Goal: Task Accomplishment & Management: Use online tool/utility

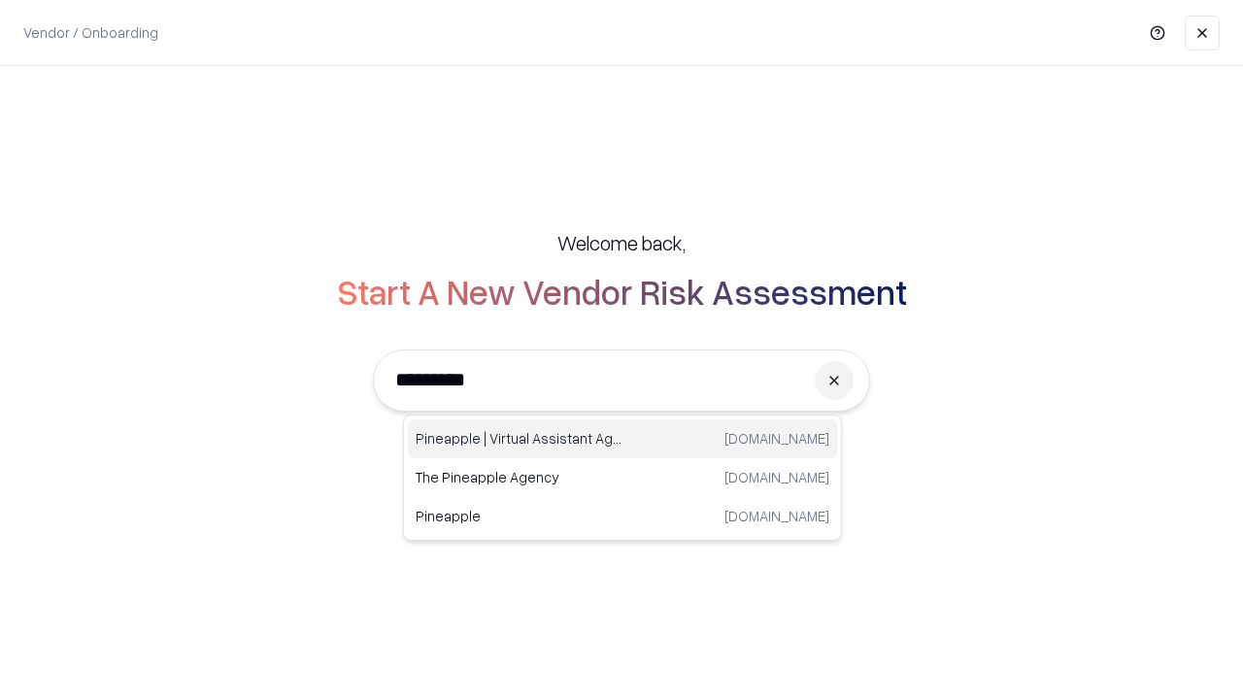
click at [622, 439] on div "Pineapple | Virtual Assistant Agency [DOMAIN_NAME]" at bounding box center [622, 438] width 429 height 39
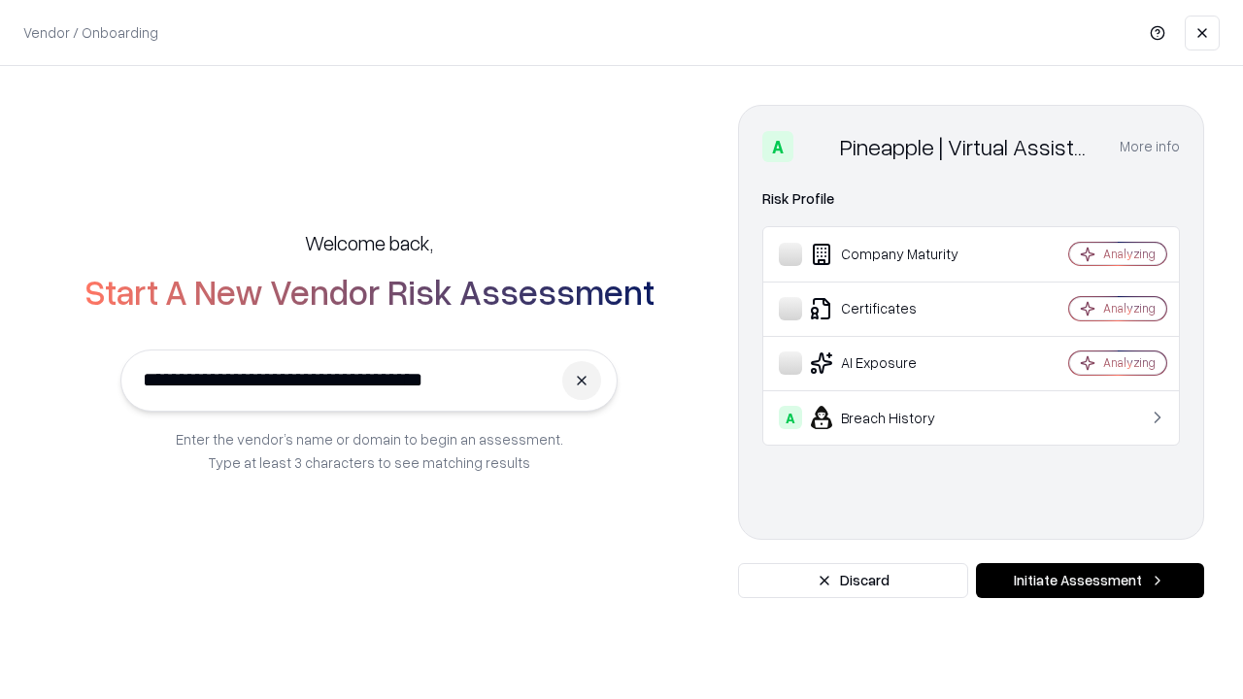
type input "**********"
click at [1090, 581] on button "Initiate Assessment" at bounding box center [1090, 580] width 228 height 35
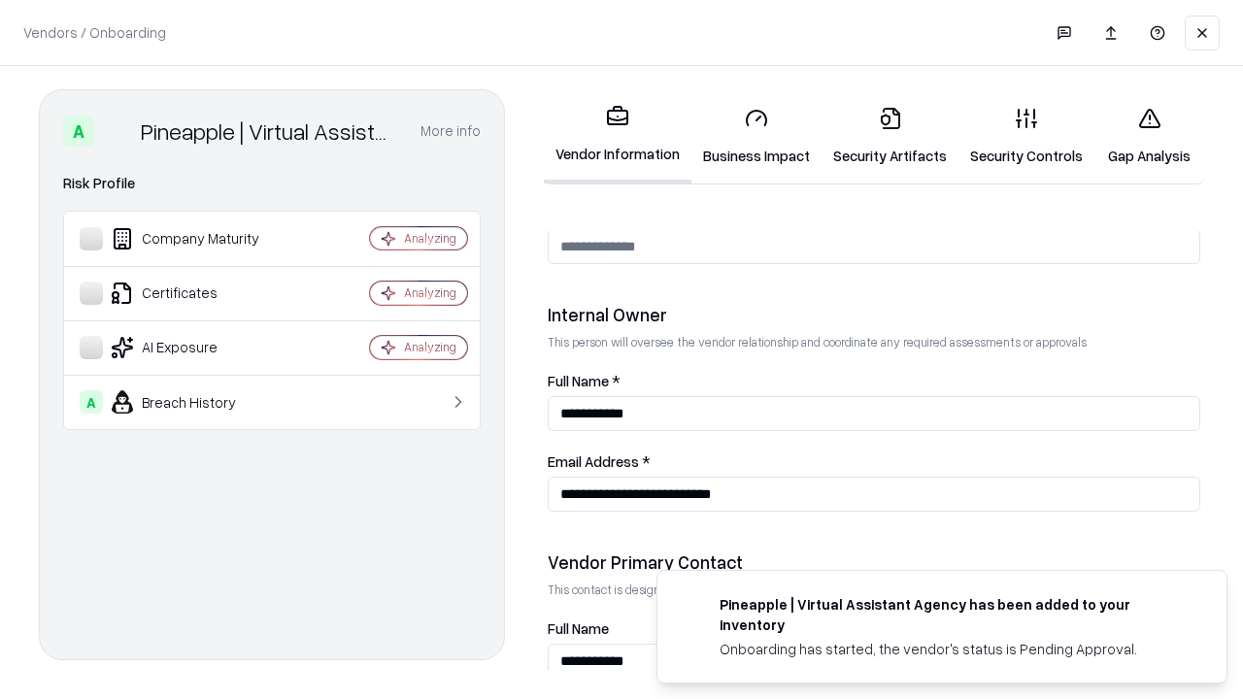
scroll to position [1006, 0]
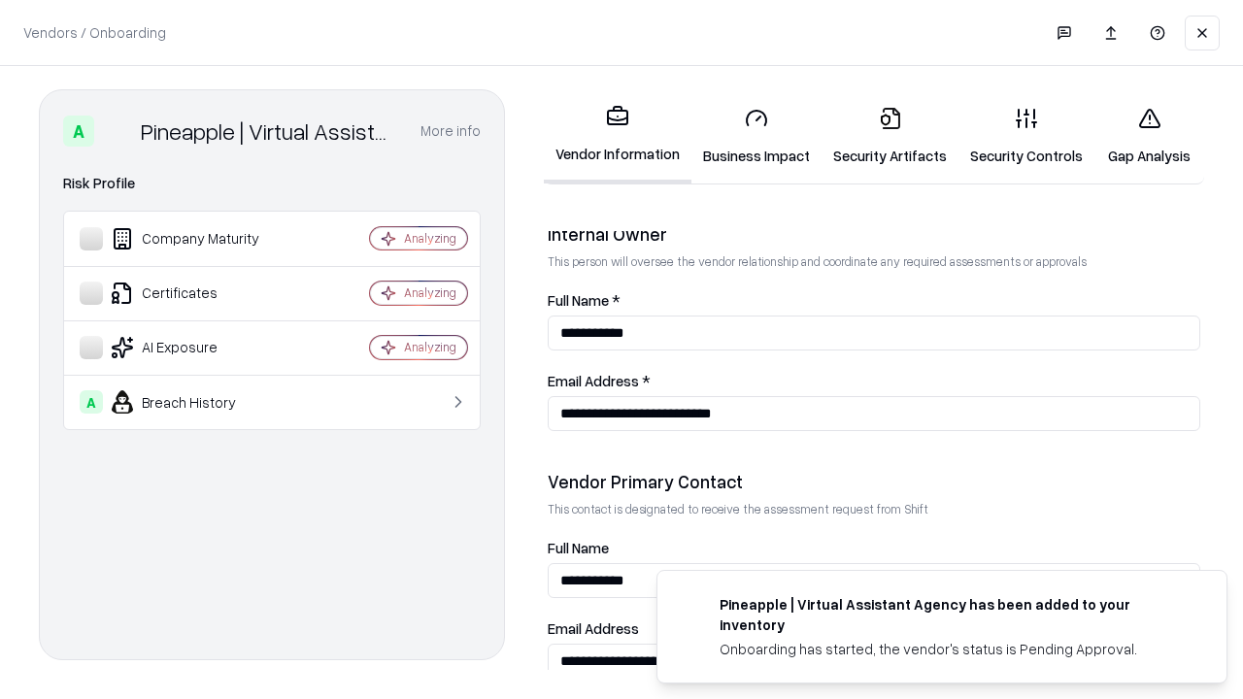
click at [889, 136] on link "Security Artifacts" at bounding box center [890, 136] width 137 height 90
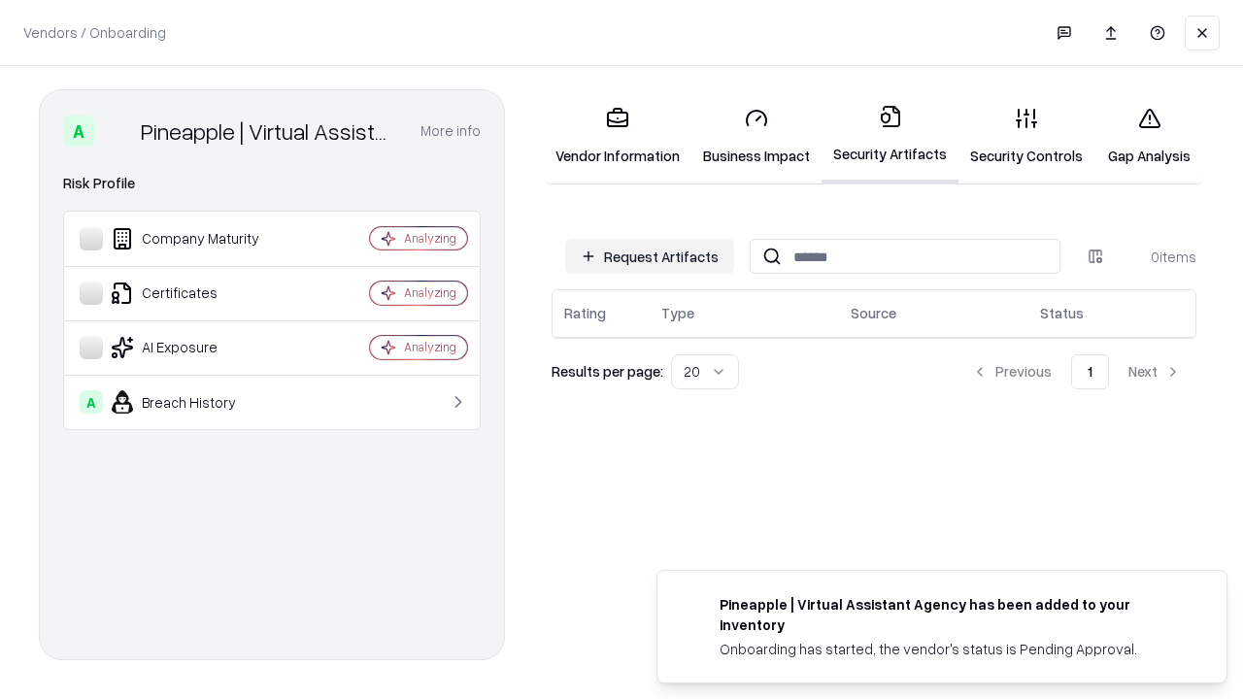
click at [650, 256] on button "Request Artifacts" at bounding box center [649, 256] width 169 height 35
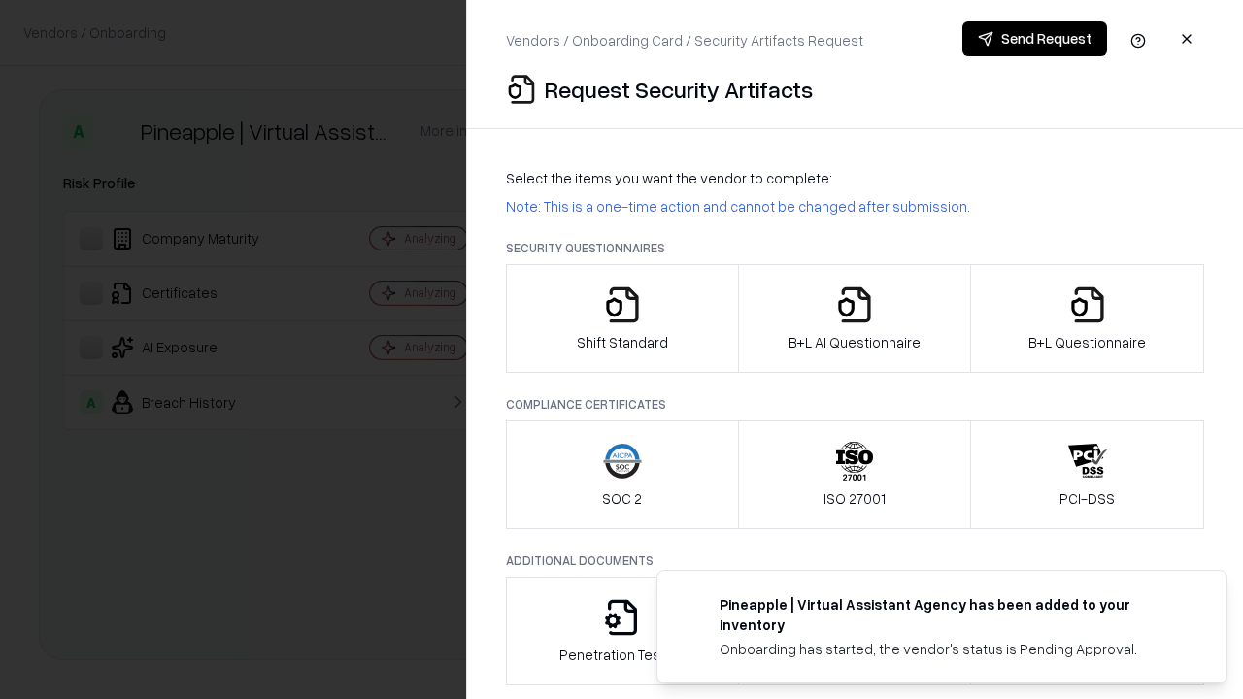
click at [1087, 319] on icon "button" at bounding box center [1087, 304] width 39 height 39
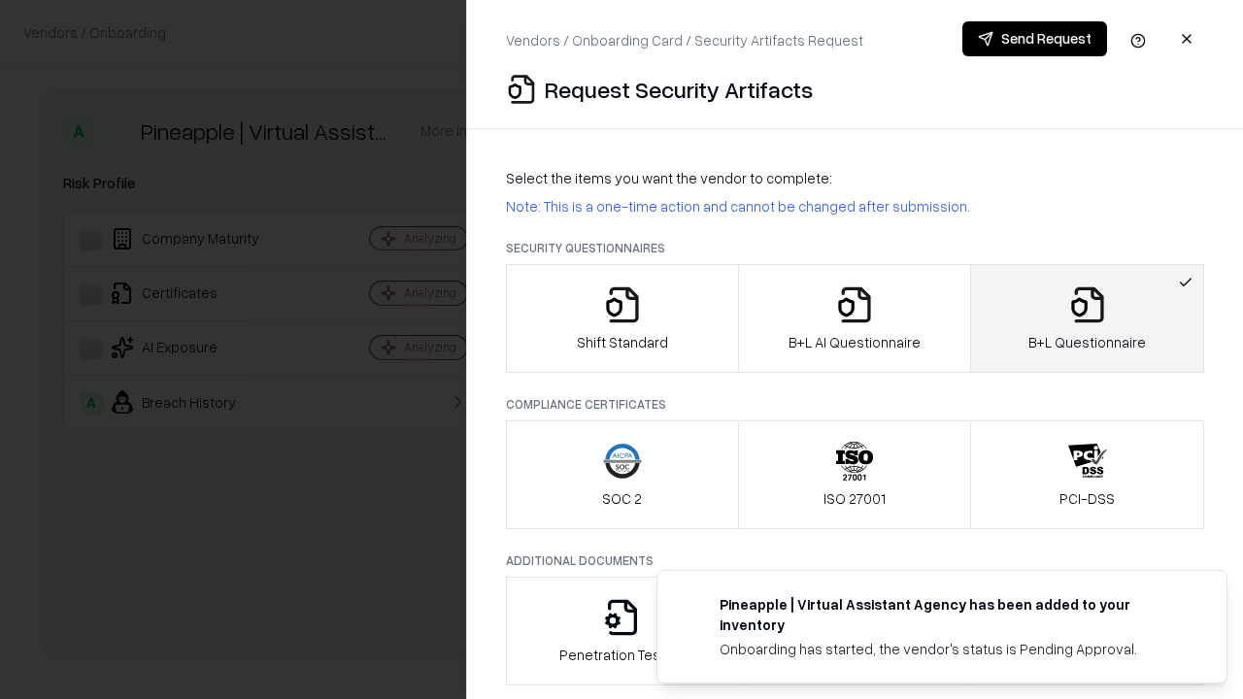
click at [854, 319] on icon "button" at bounding box center [854, 304] width 39 height 39
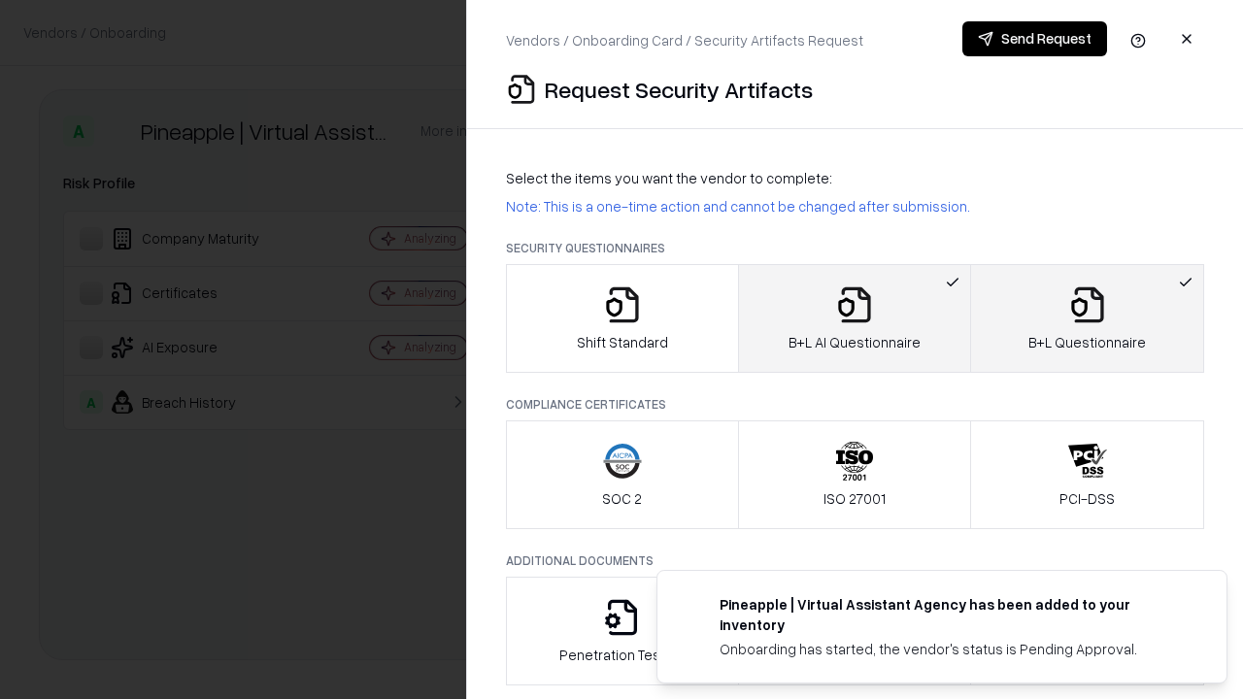
click at [1034, 39] on button "Send Request" at bounding box center [1034, 38] width 145 height 35
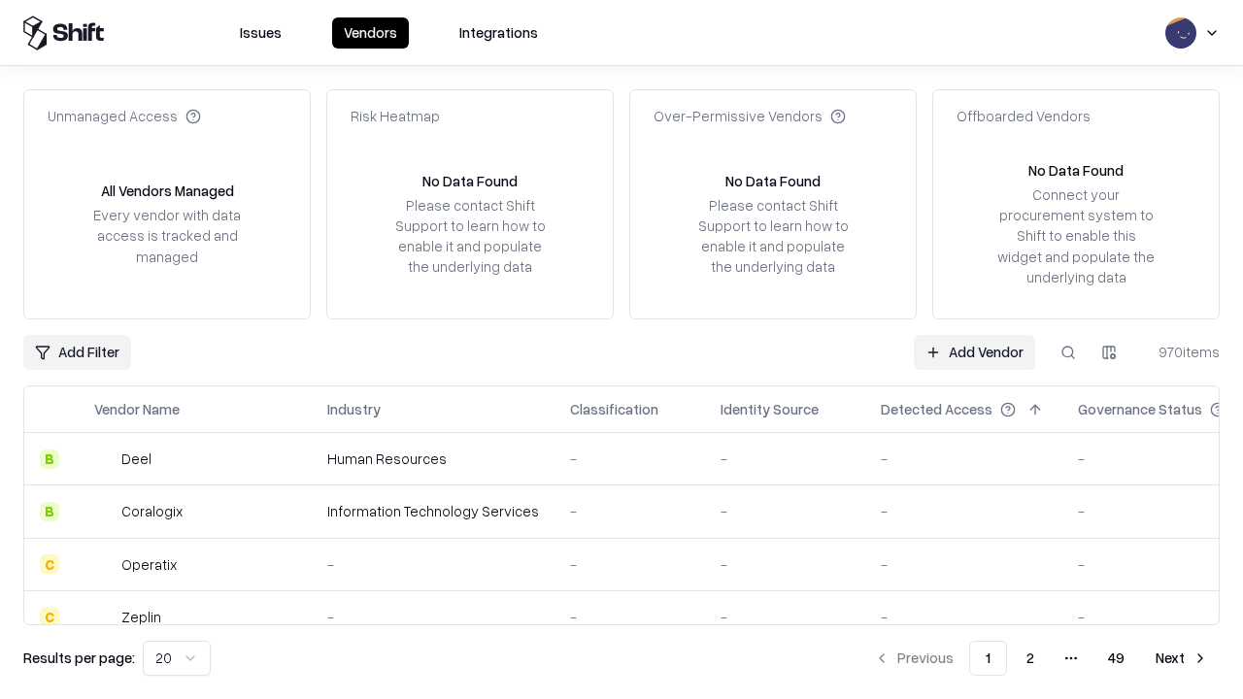
click at [974, 352] on link "Add Vendor" at bounding box center [974, 352] width 121 height 35
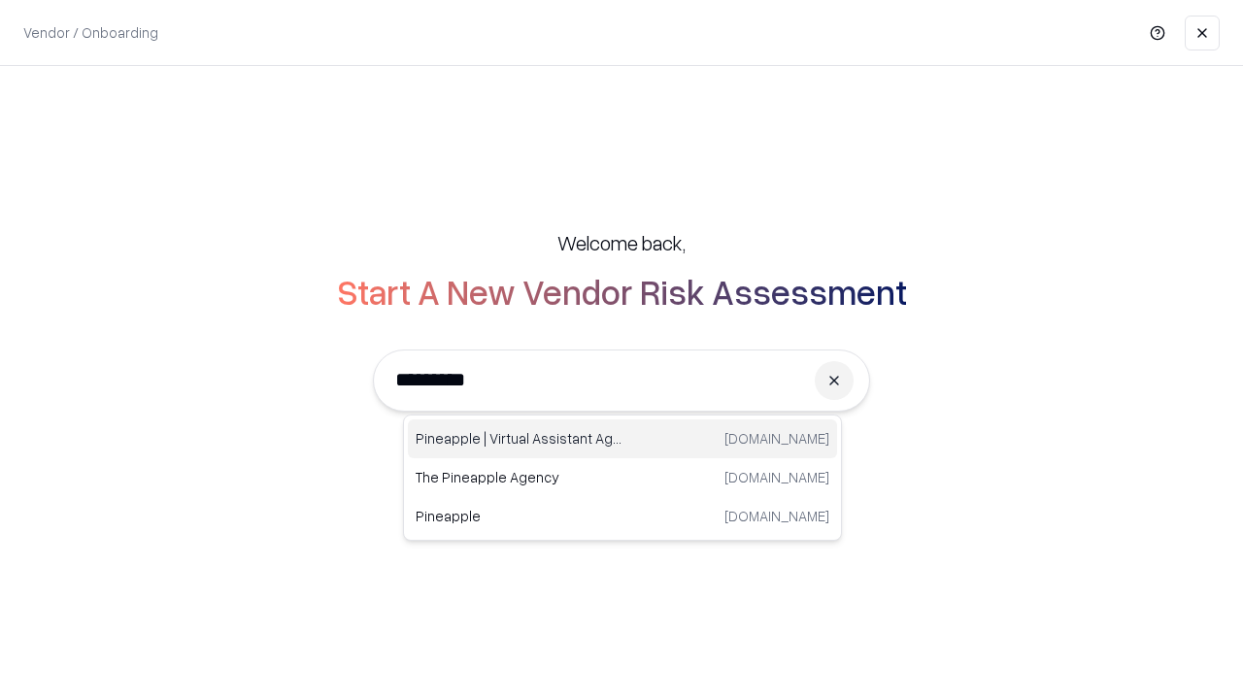
click at [622, 439] on div "Pineapple | Virtual Assistant Agency [DOMAIN_NAME]" at bounding box center [622, 438] width 429 height 39
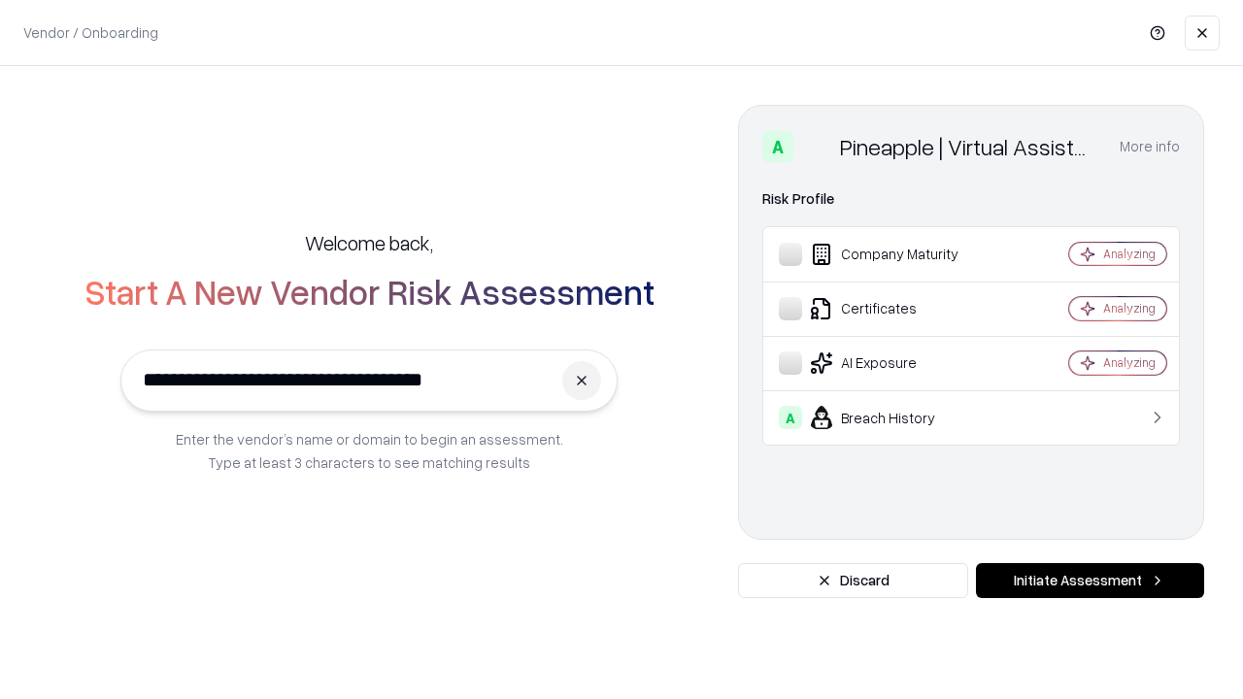
type input "**********"
click at [1090, 581] on button "Initiate Assessment" at bounding box center [1090, 580] width 228 height 35
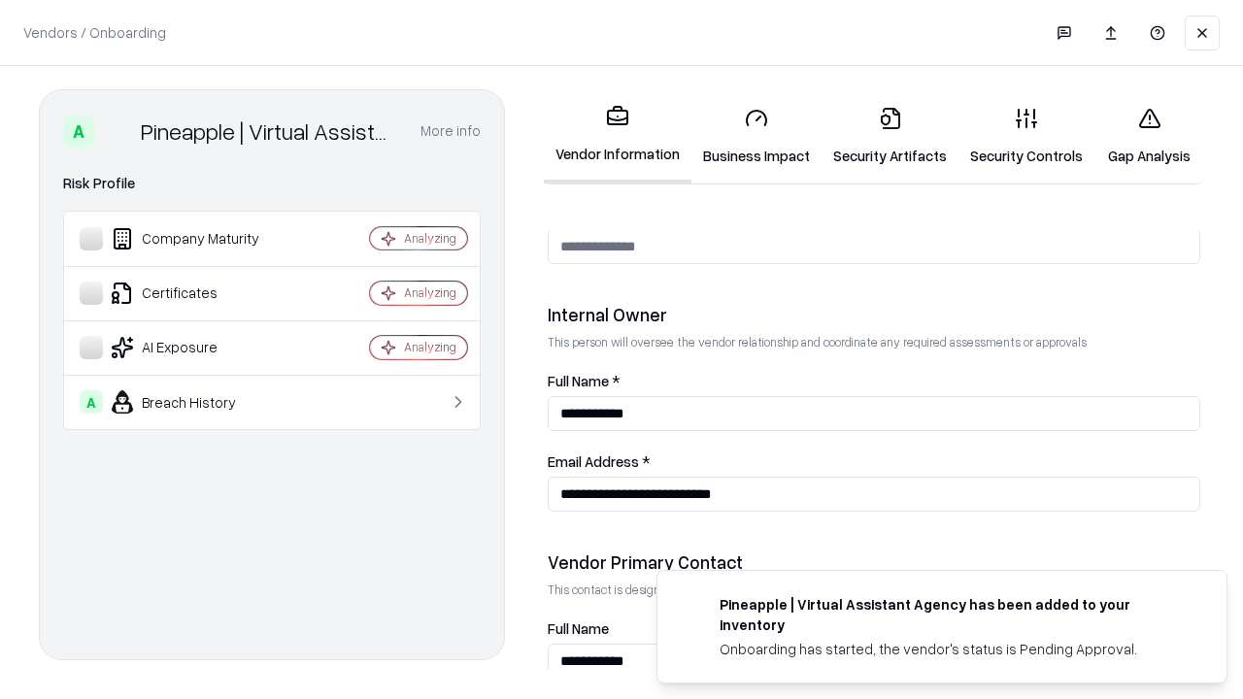
scroll to position [1006, 0]
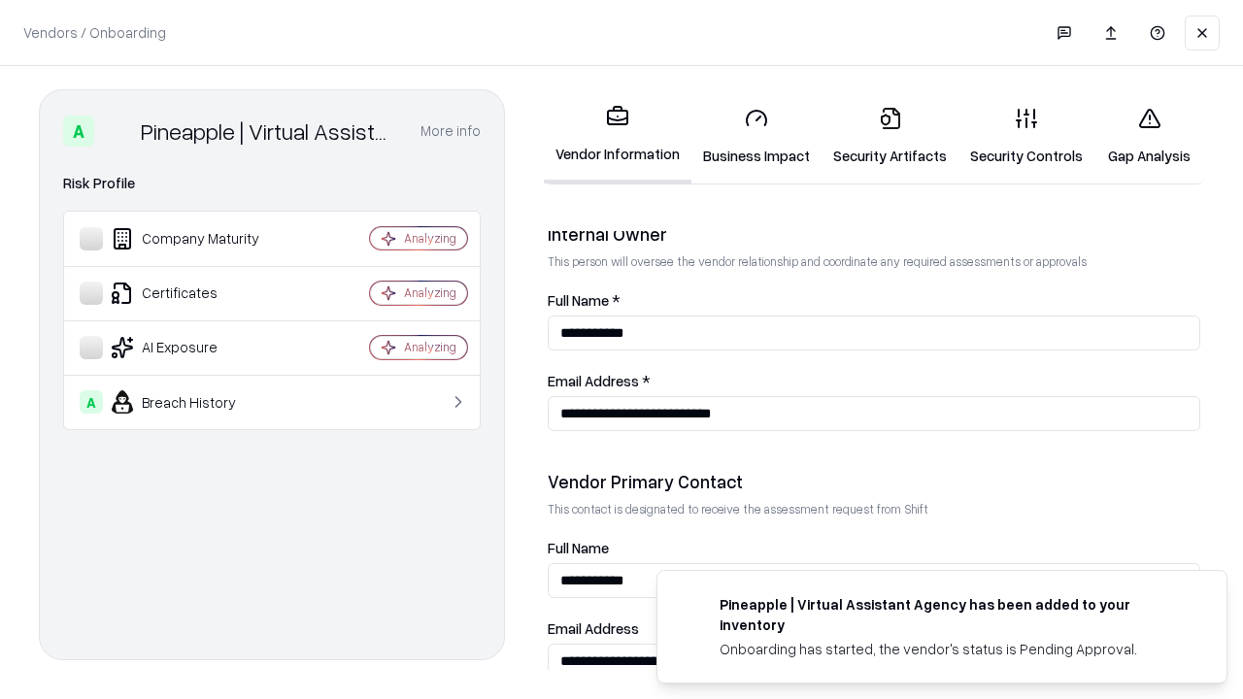
click at [1149, 136] on link "Gap Analysis" at bounding box center [1149, 136] width 110 height 90
